Goal: Task Accomplishment & Management: Complete application form

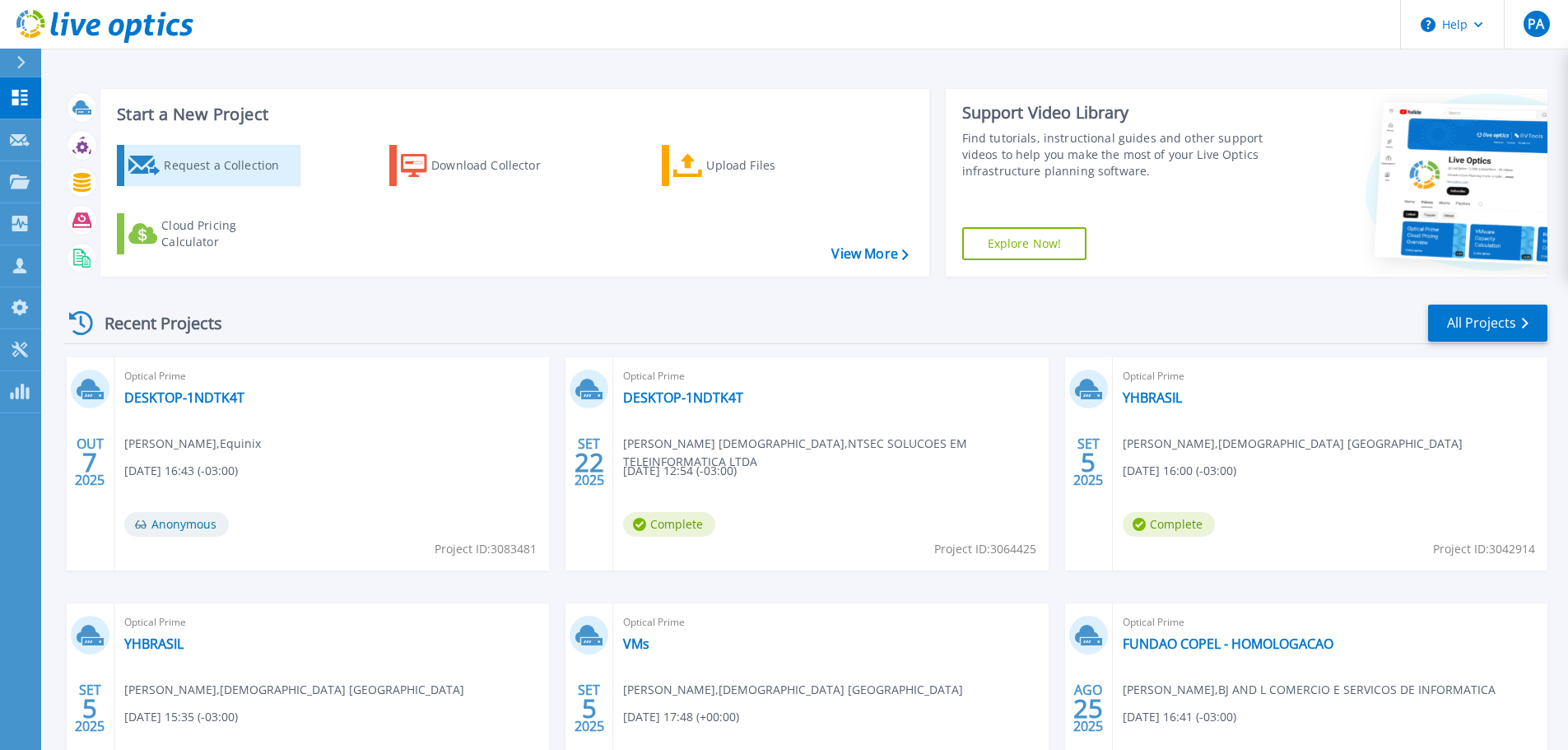
click at [217, 159] on div "Request a Collection" at bounding box center [230, 166] width 132 height 33
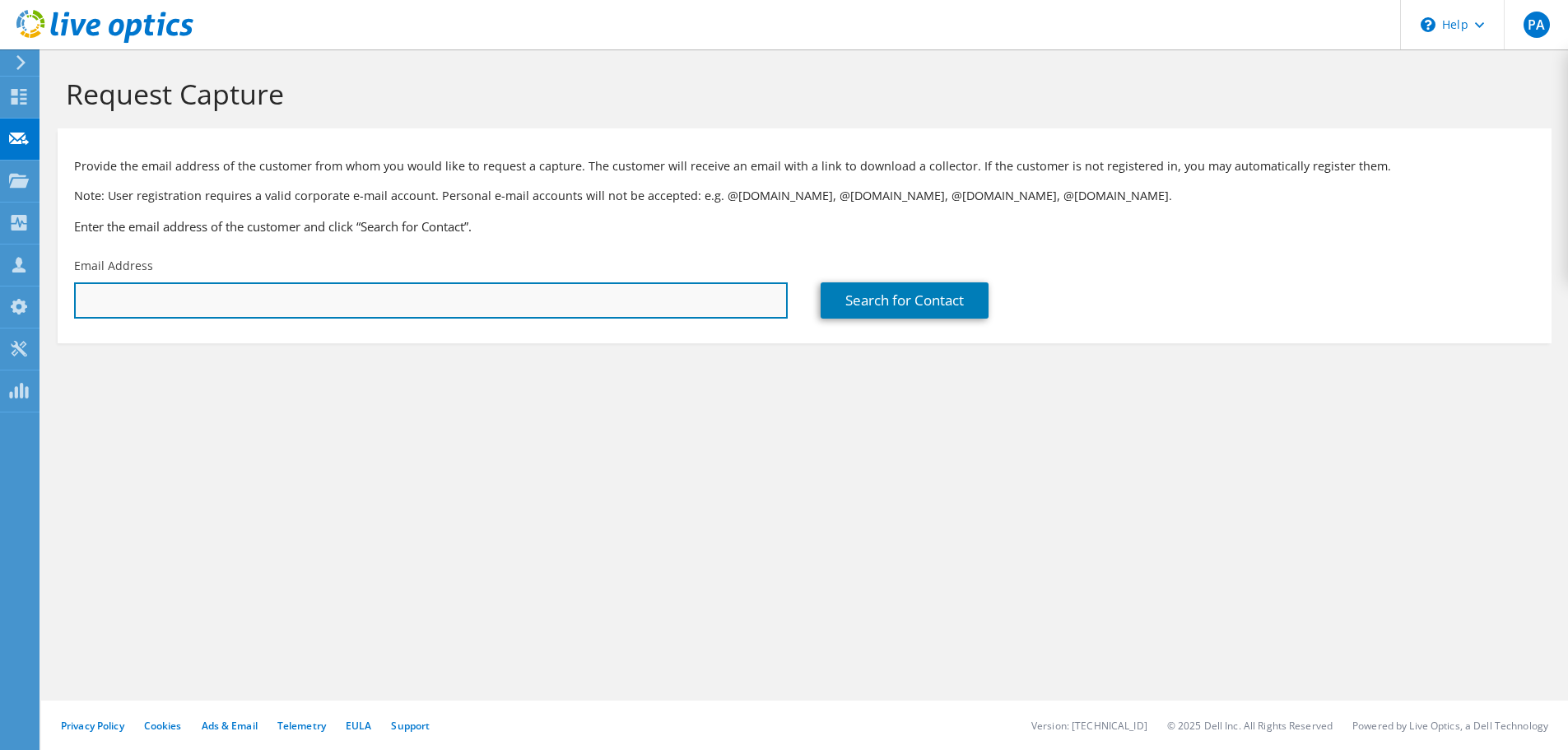
click at [274, 310] on input "text" at bounding box center [431, 300] width 714 height 36
paste input "[EMAIL_ADDRESS][DOMAIN_NAME]"
type input "[EMAIL_ADDRESS][DOMAIN_NAME]"
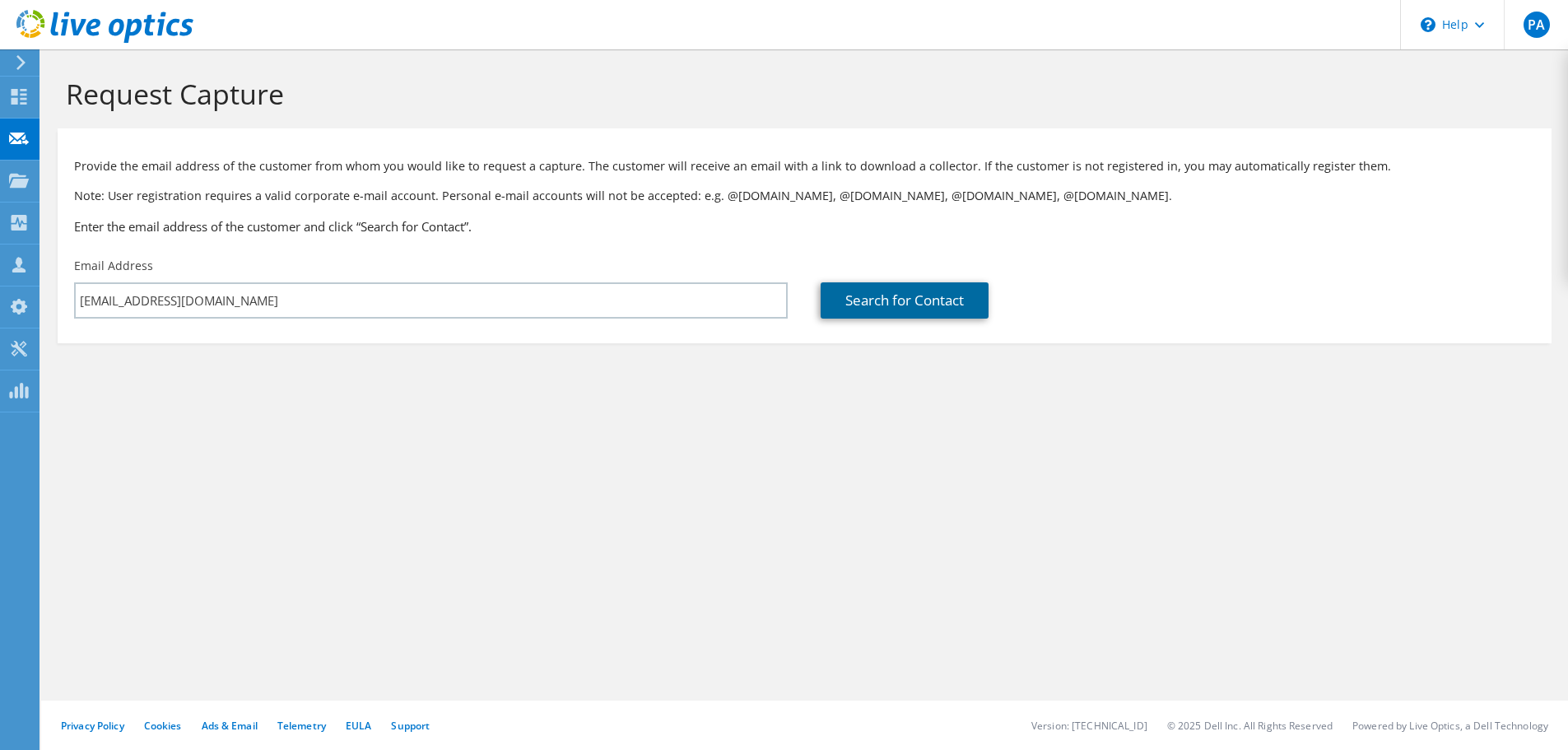
click at [866, 304] on link "Search for Contact" at bounding box center [905, 300] width 168 height 36
type input "GRUPO NUMBER ONE"
type input "[PERSON_NAME]"
type input "Reyero"
type input "[GEOGRAPHIC_DATA]"
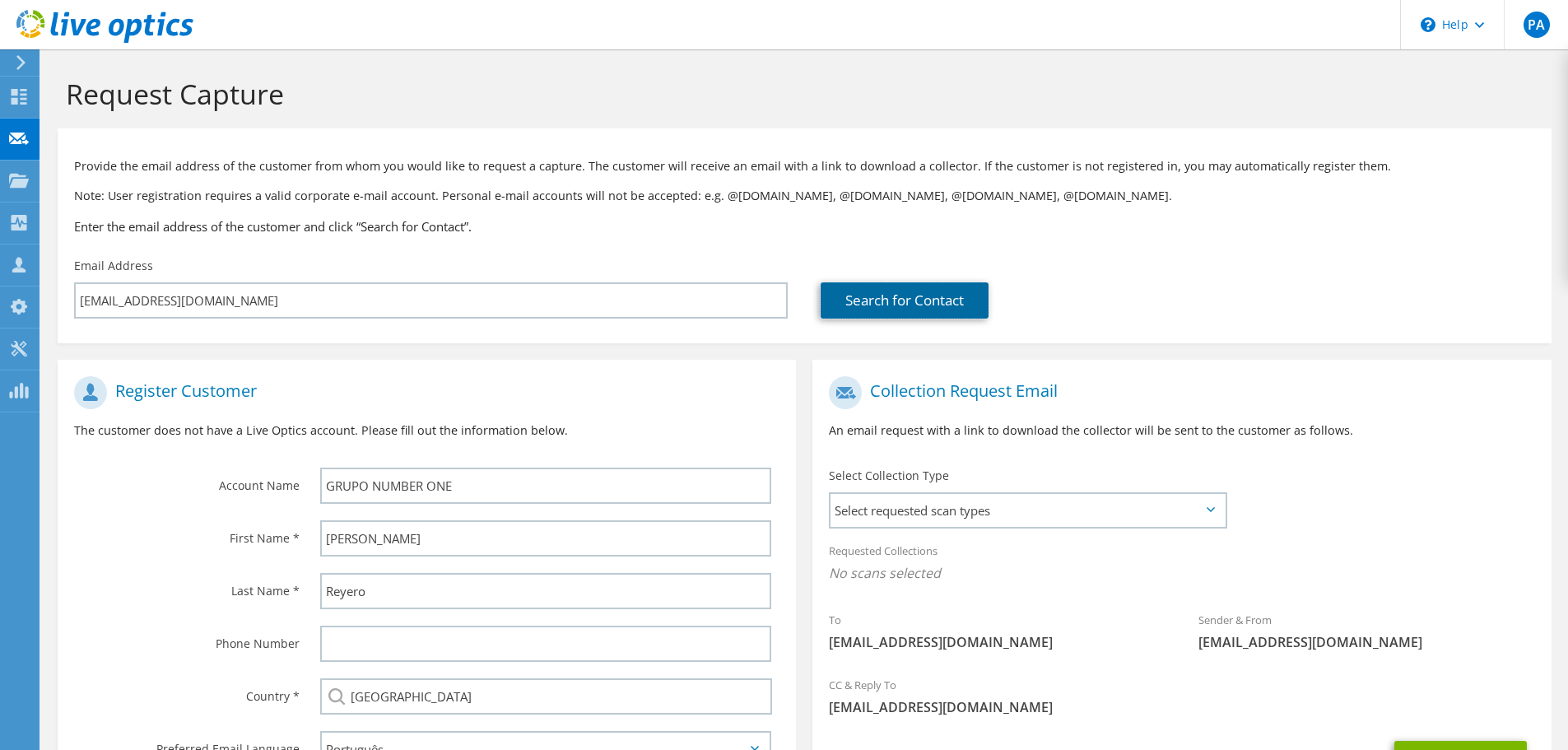
scroll to position [151, 0]
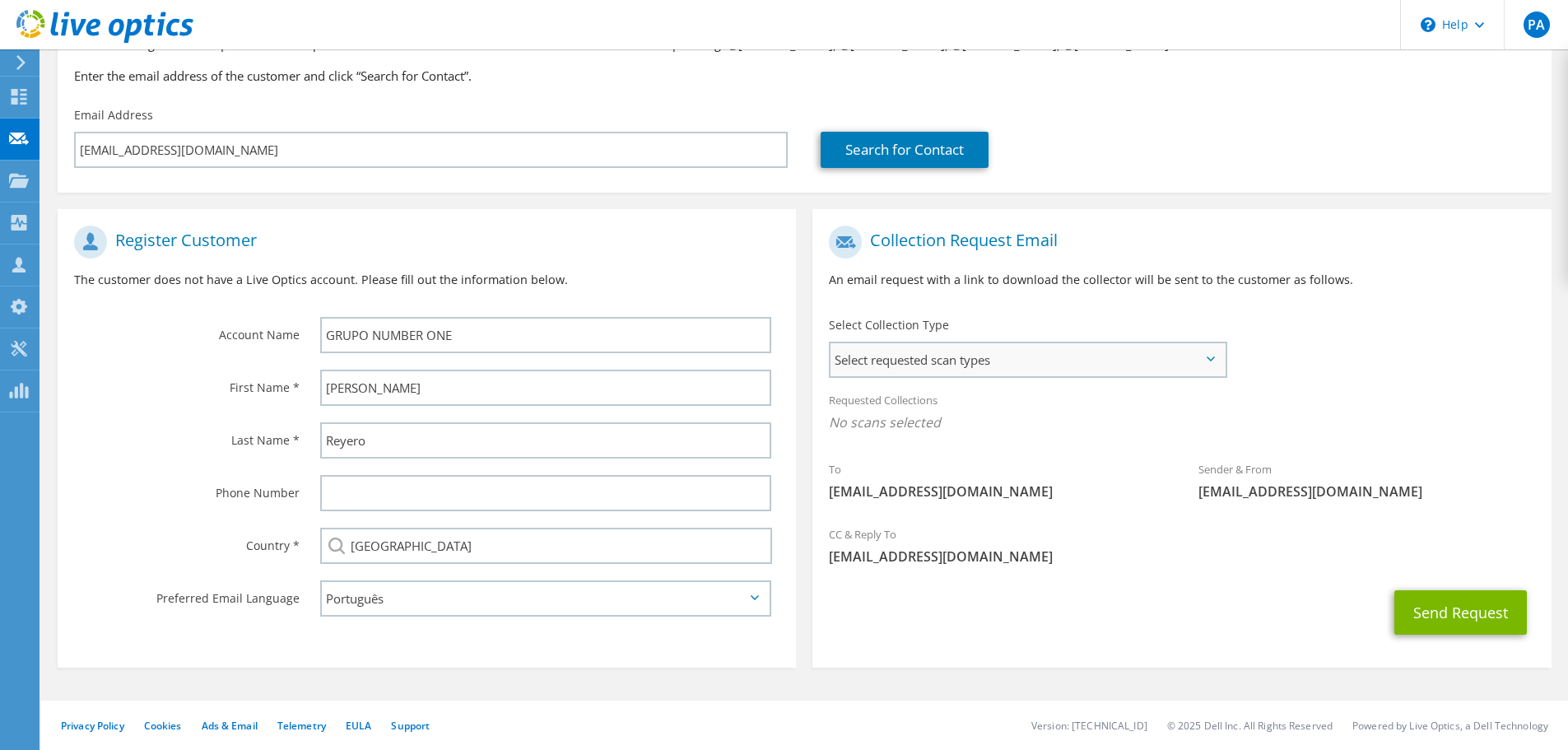
click at [989, 353] on span "Select requested scan types" at bounding box center [1028, 360] width 395 height 33
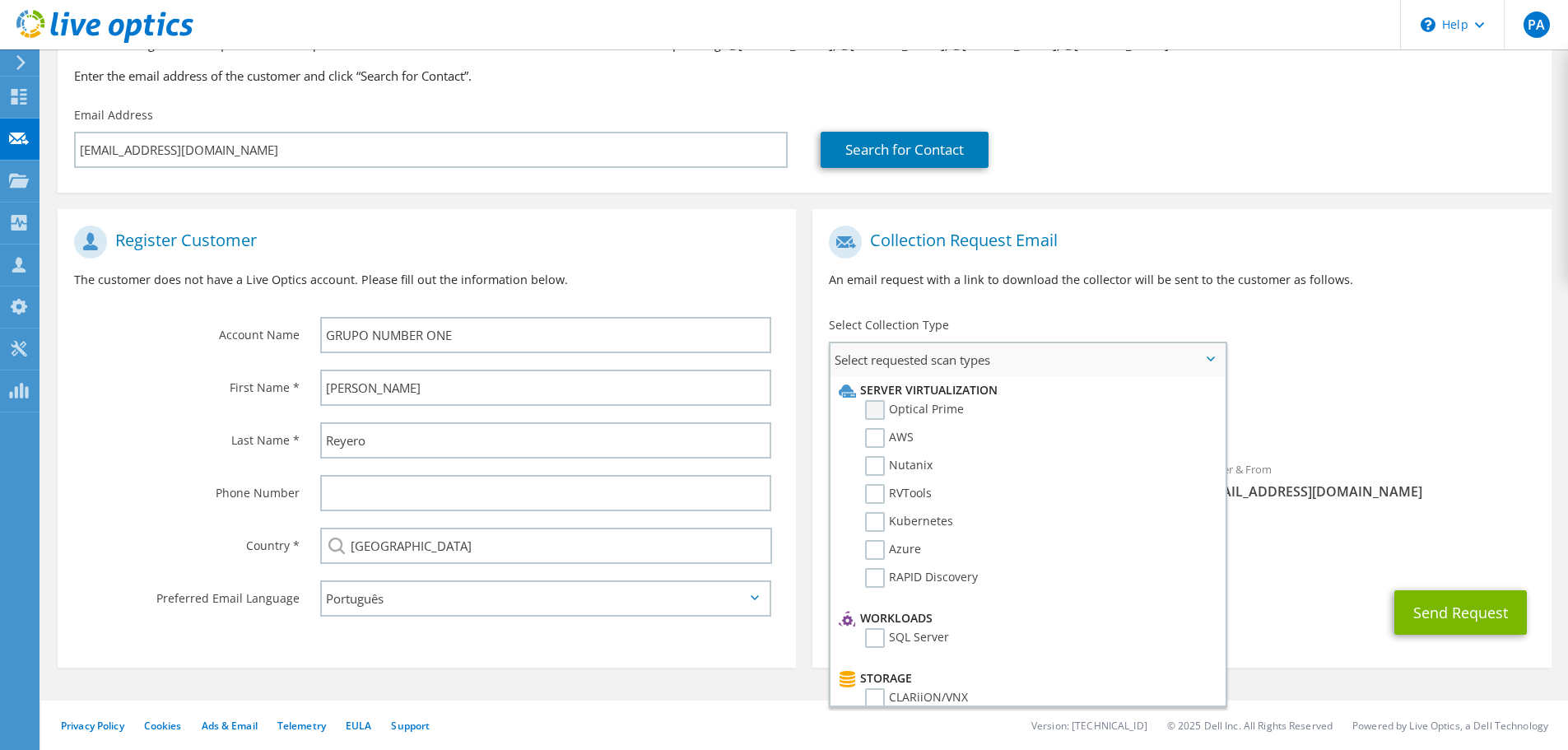
click at [866, 413] on label "Optical Prime" at bounding box center [915, 410] width 99 height 20
click at [0, 0] on input "Optical Prime" at bounding box center [0, 0] width 0 height 0
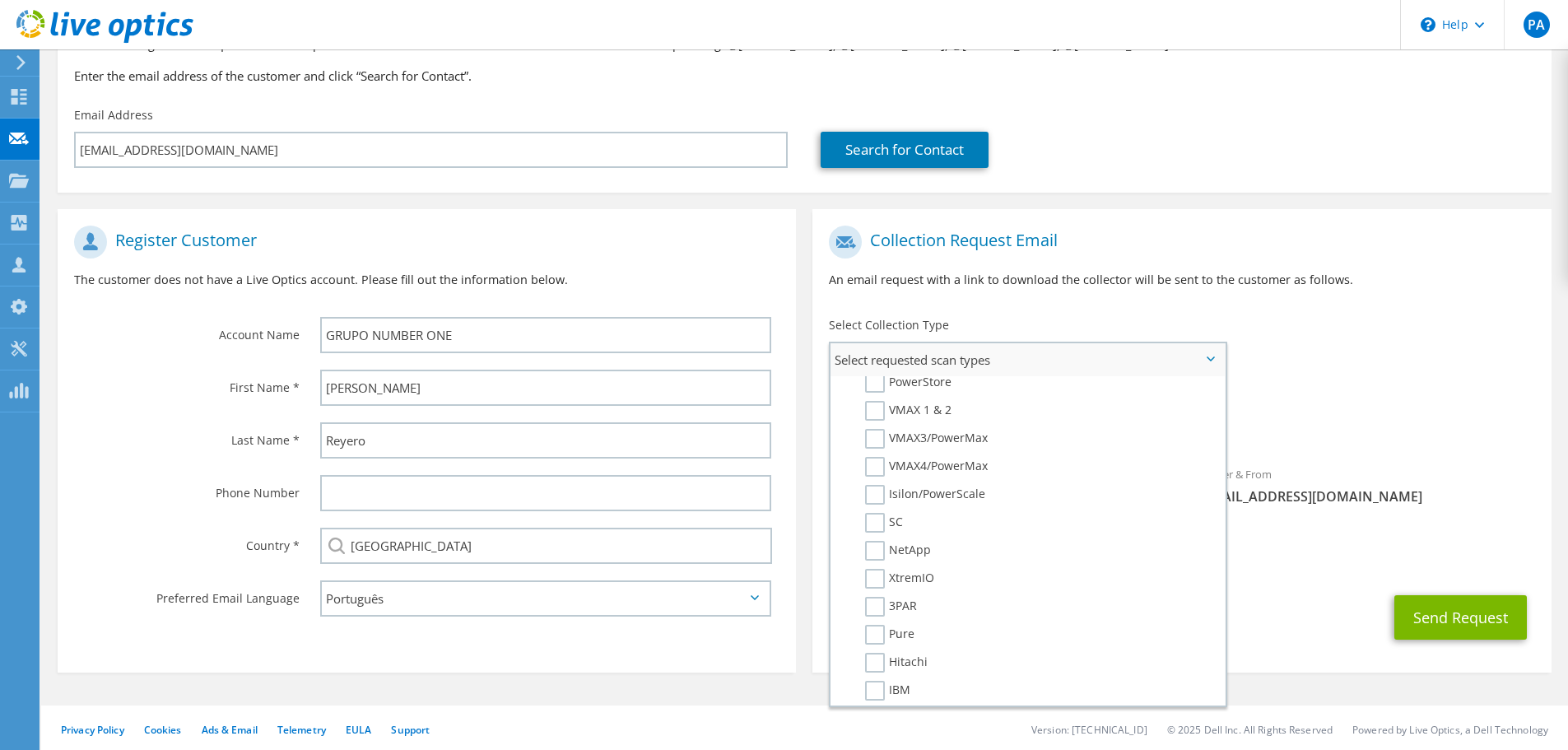
scroll to position [0, 0]
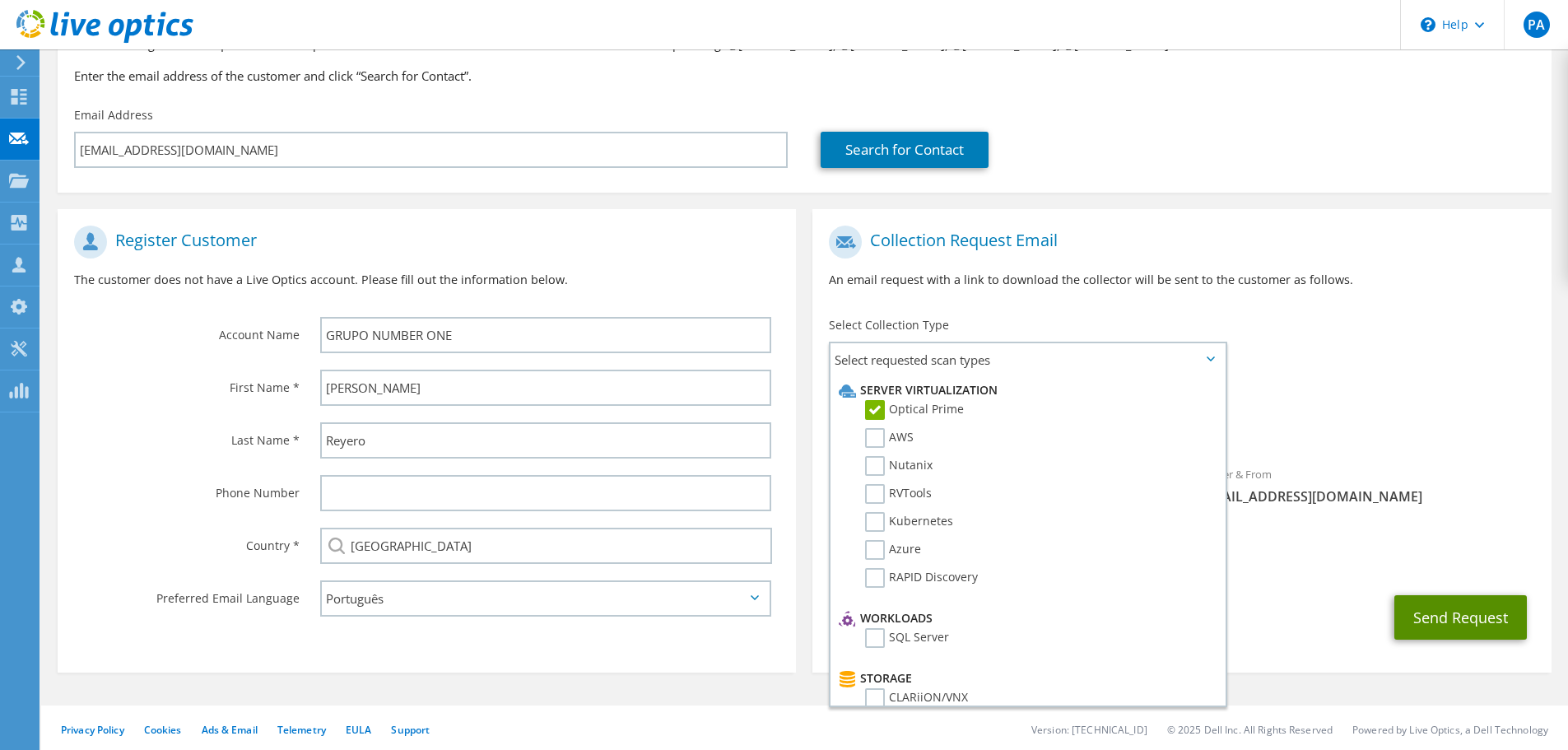
click at [1473, 614] on button "Send Request" at bounding box center [1460, 618] width 132 height 45
